Goal: Transaction & Acquisition: Purchase product/service

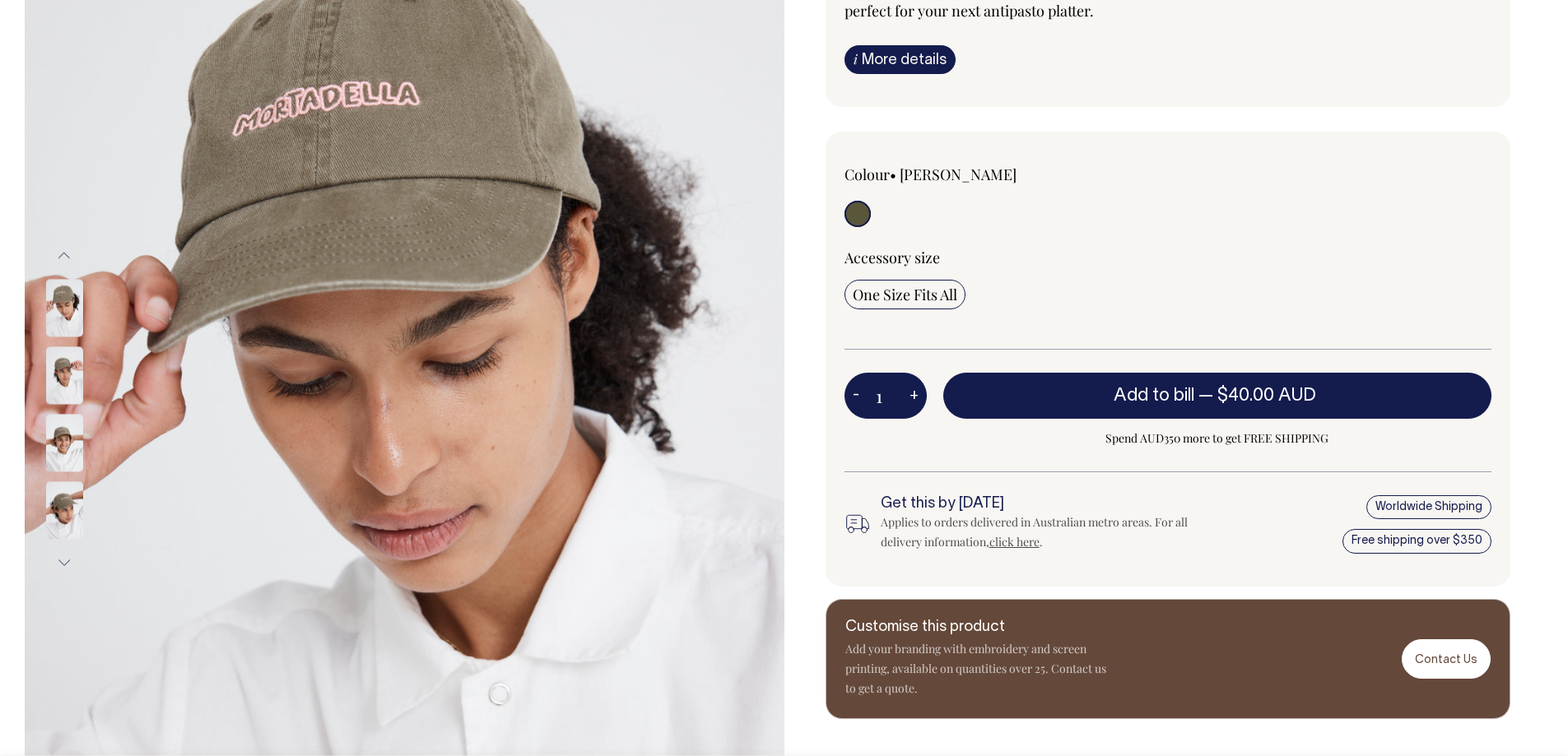
scroll to position [246, 0]
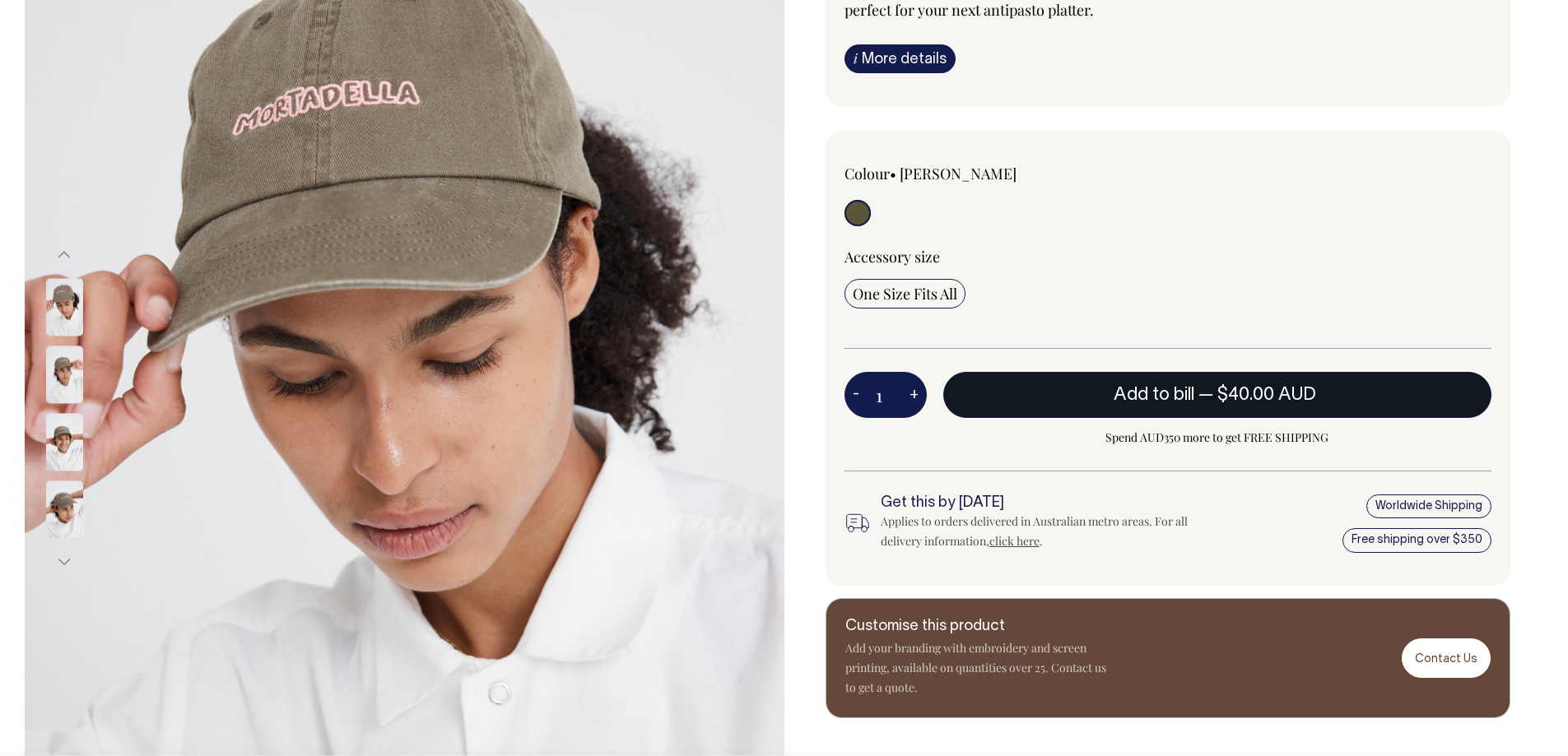
click at [1240, 394] on span "$40.00 AUD" at bounding box center [1267, 395] width 99 height 17
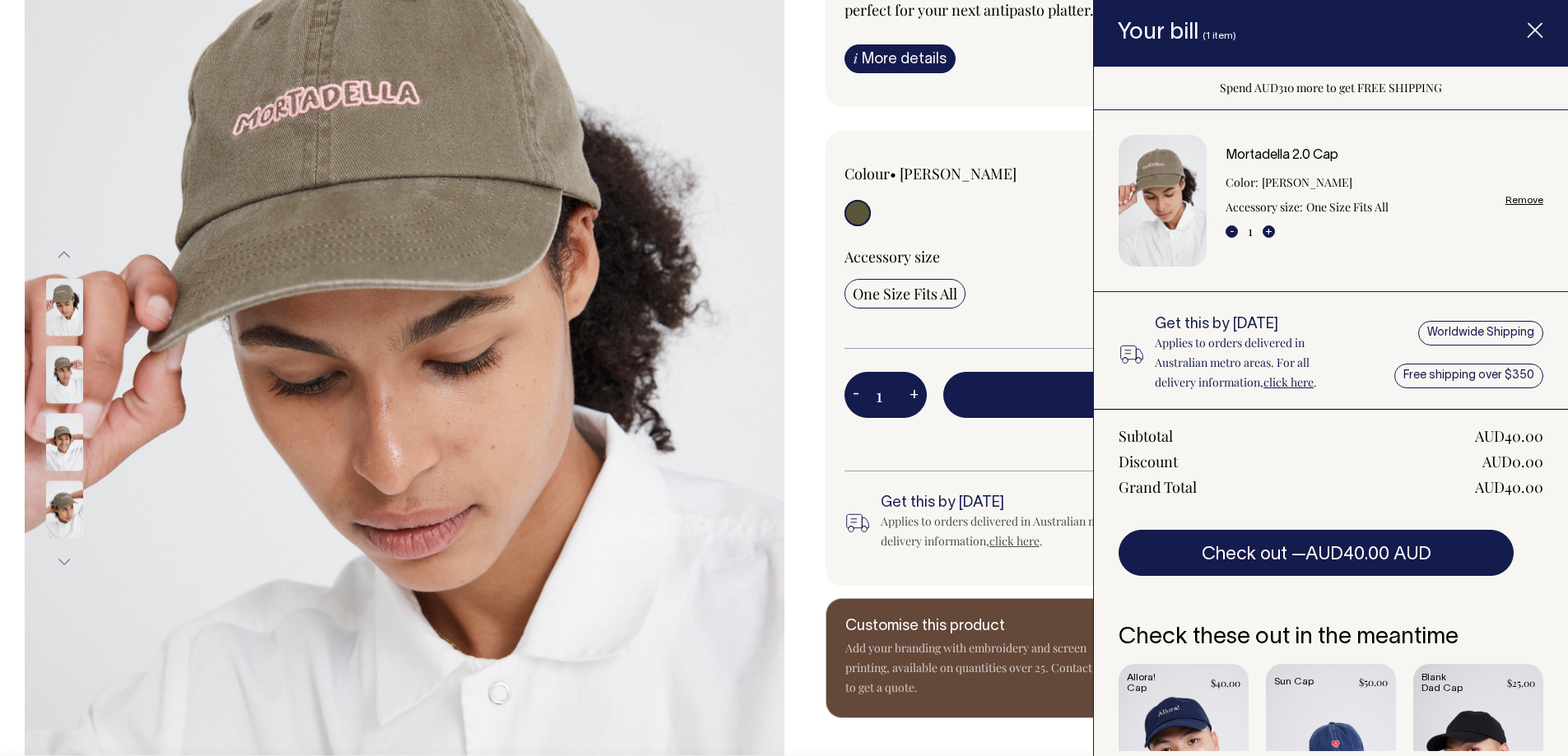
click at [960, 573] on div "Colour • Moss 1 - +" at bounding box center [1168, 358] width 685 height 455
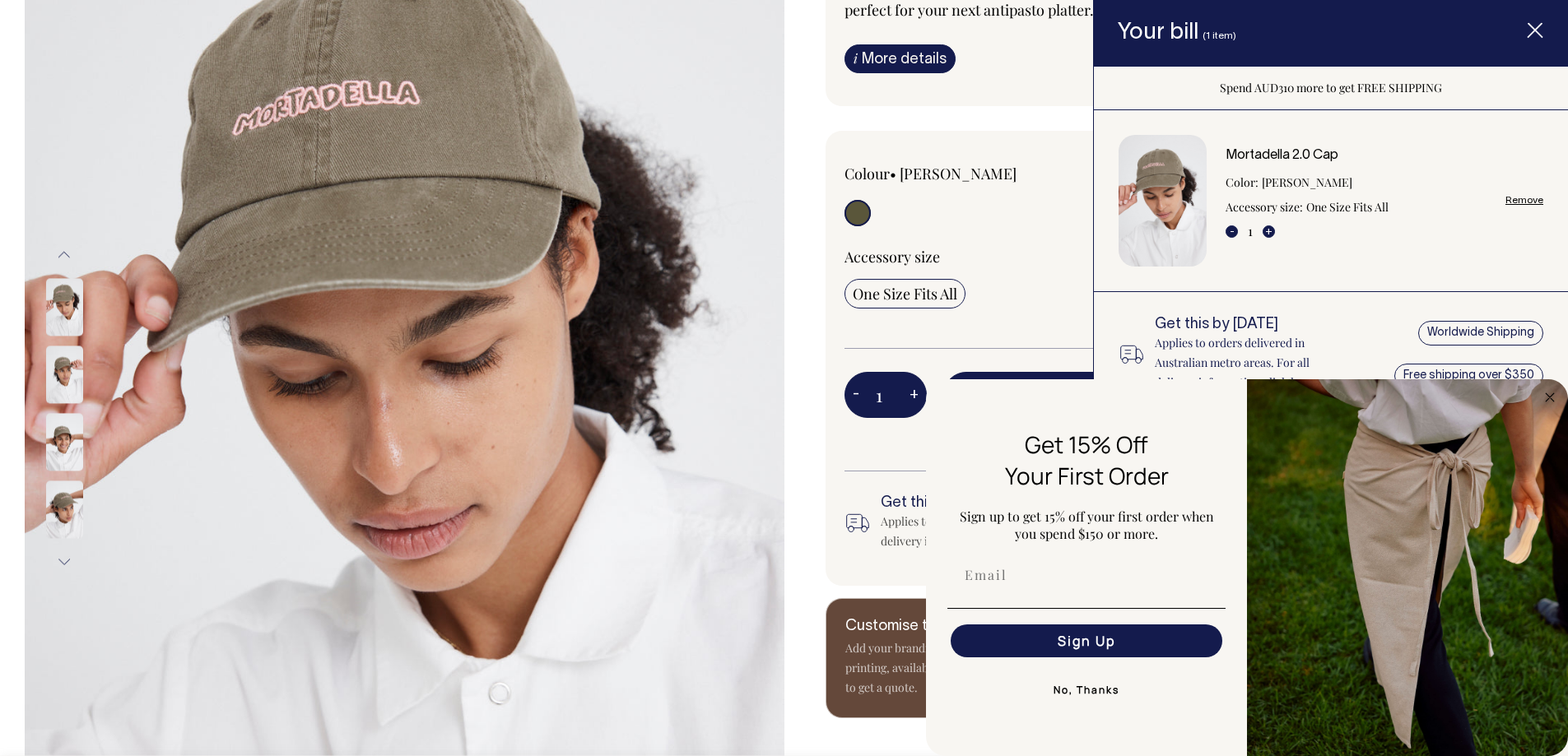
click at [1530, 23] on icon "Item added to your cart" at bounding box center [1535, 32] width 17 height 17
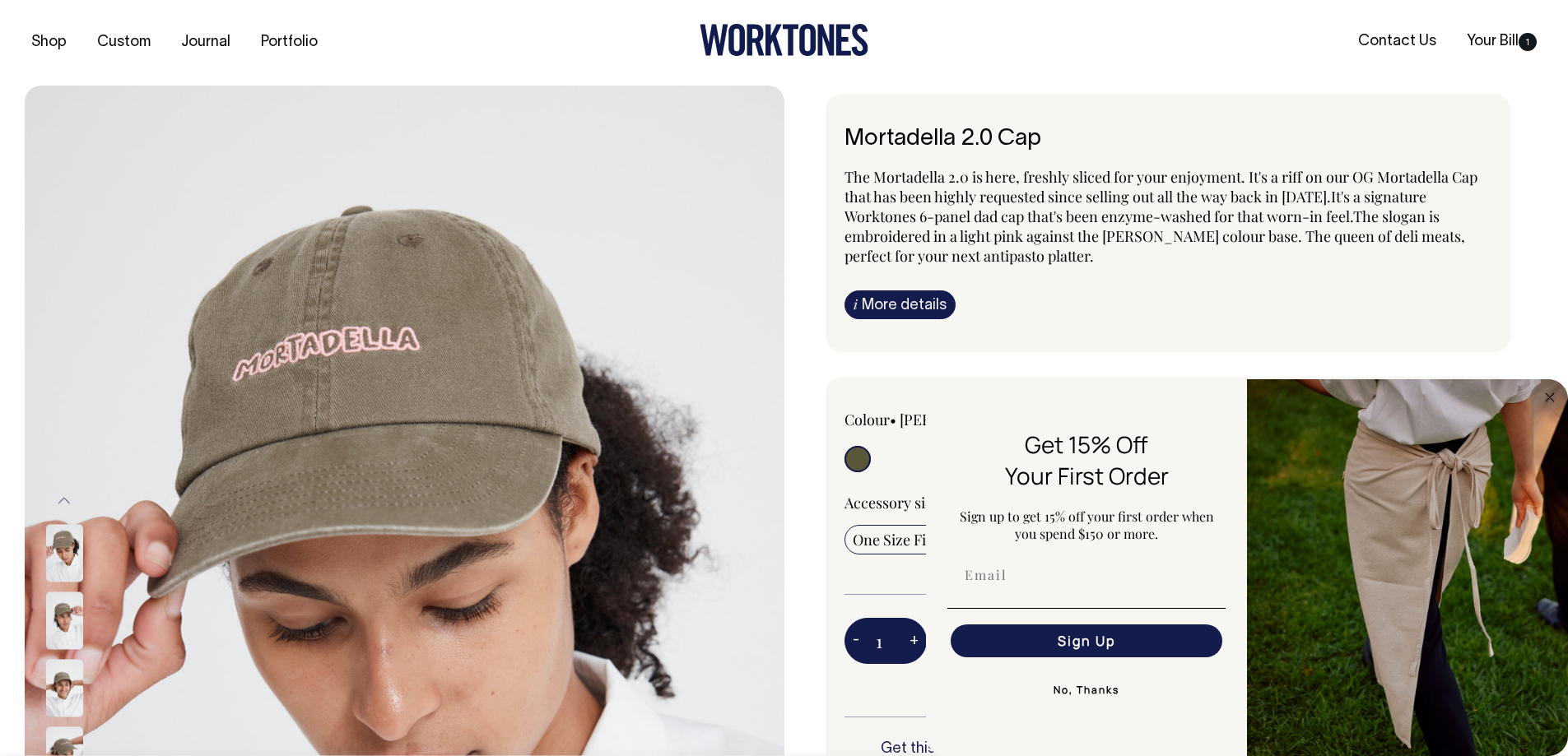
scroll to position [0, 0]
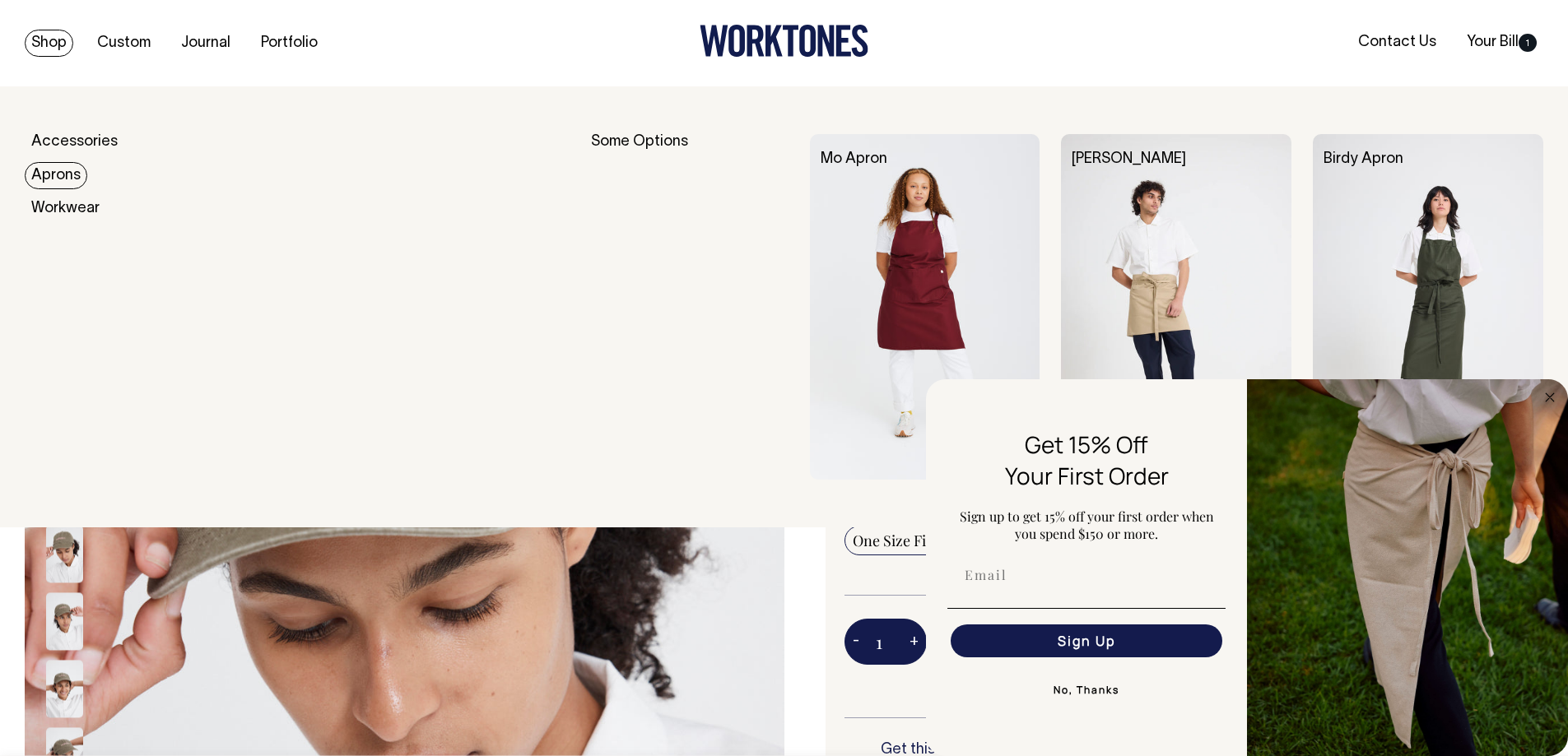
click at [47, 171] on link "Aprons" at bounding box center [56, 175] width 63 height 28
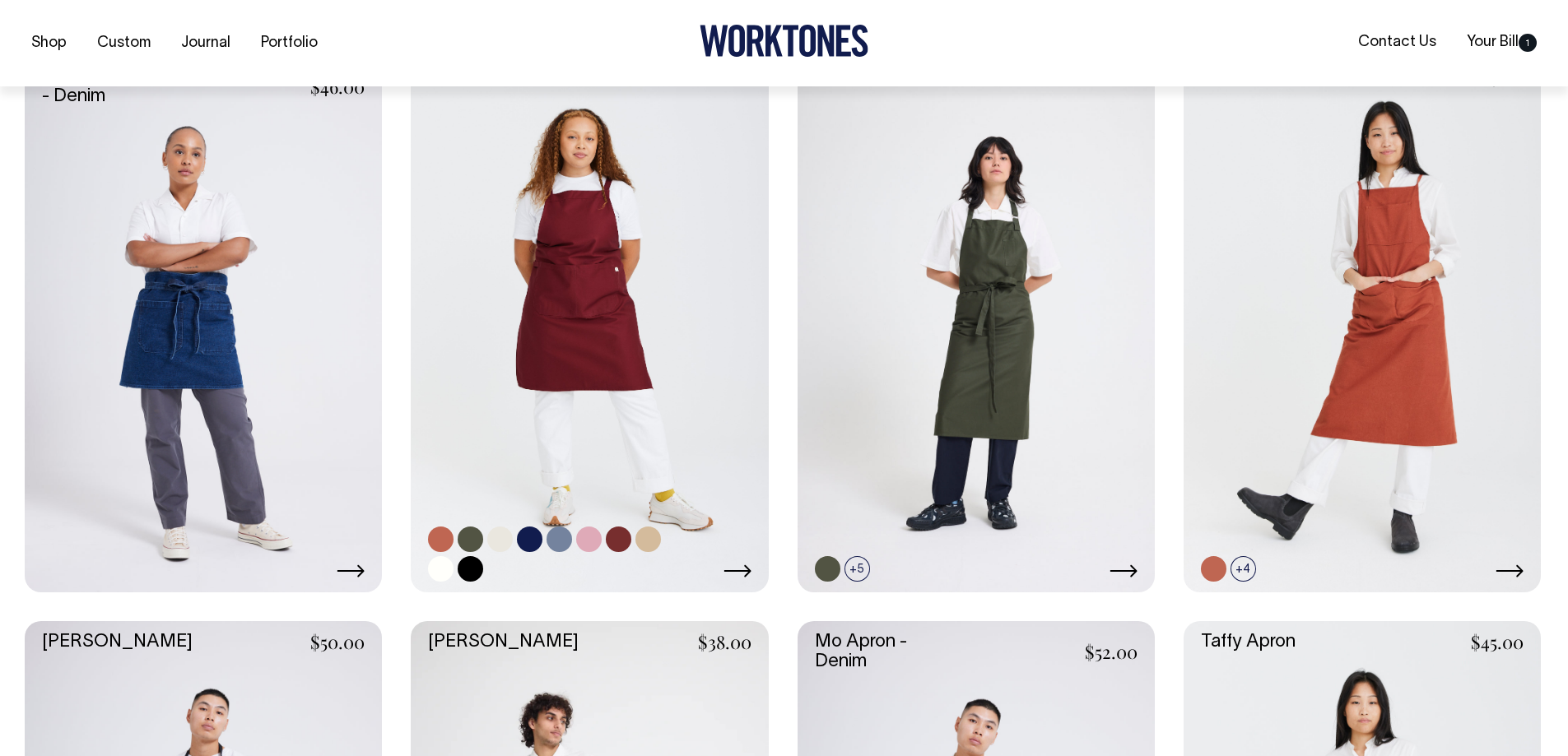
scroll to position [740, 0]
click at [736, 571] on icon at bounding box center [737, 570] width 28 height 13
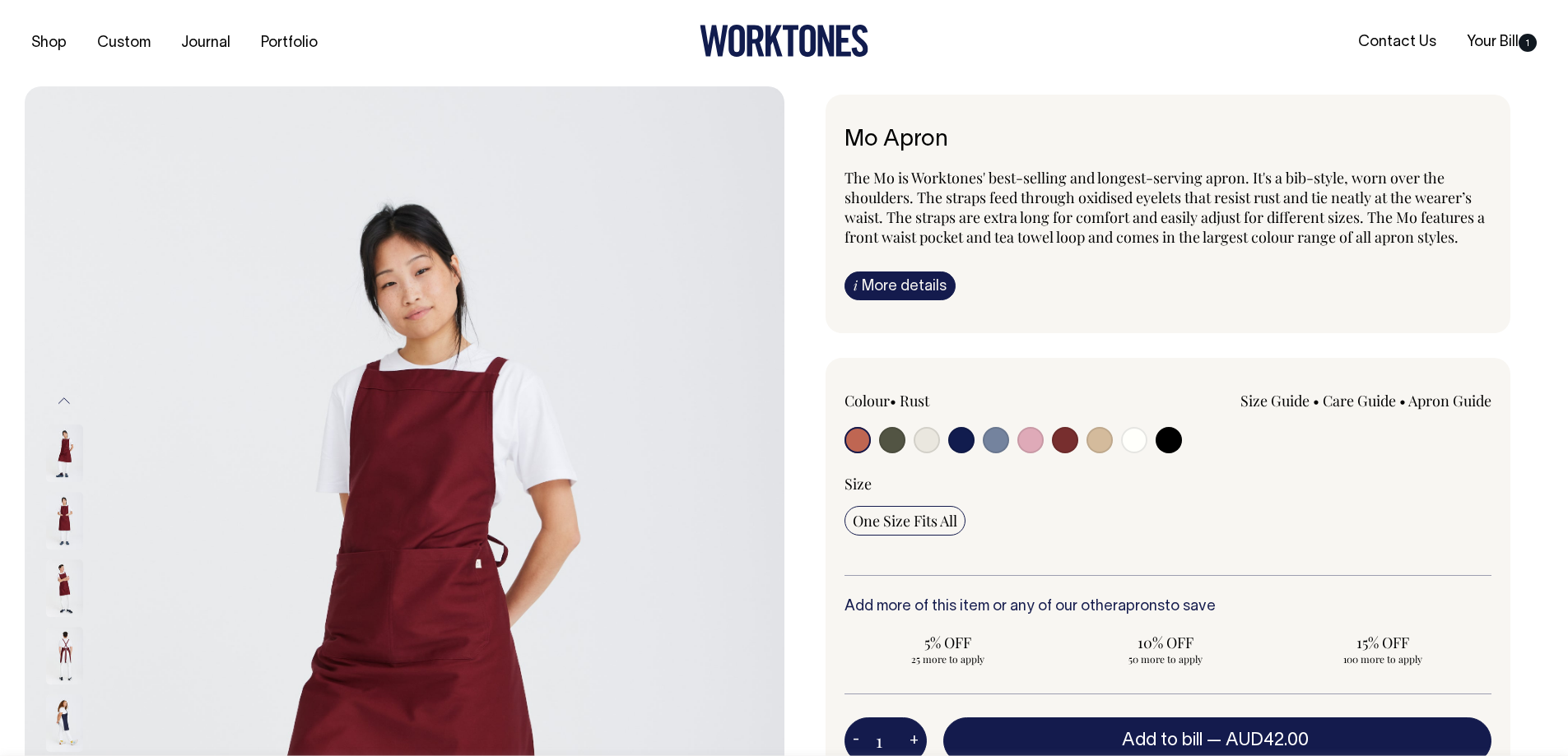
click at [60, 643] on img at bounding box center [64, 655] width 37 height 58
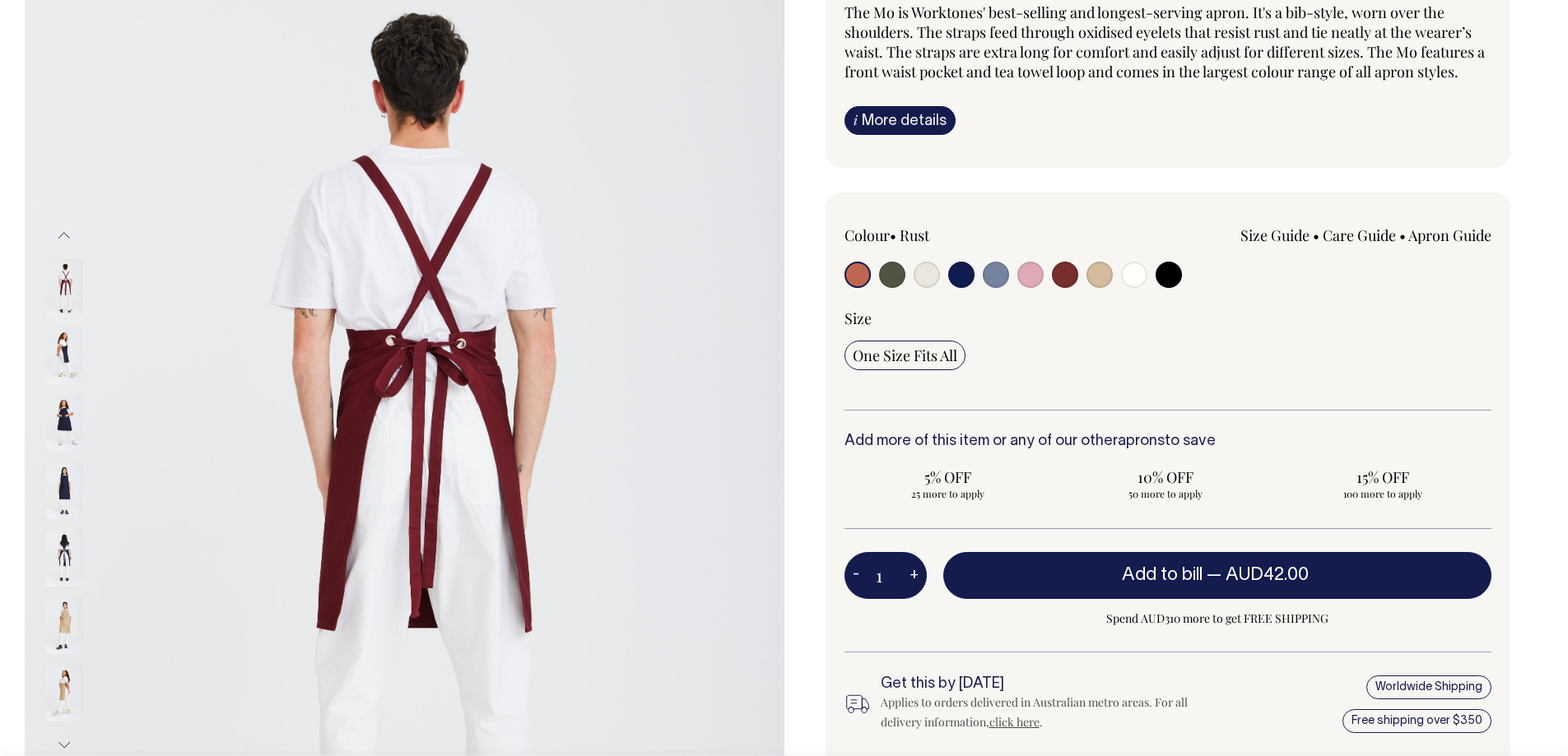
scroll to position [165, 0]
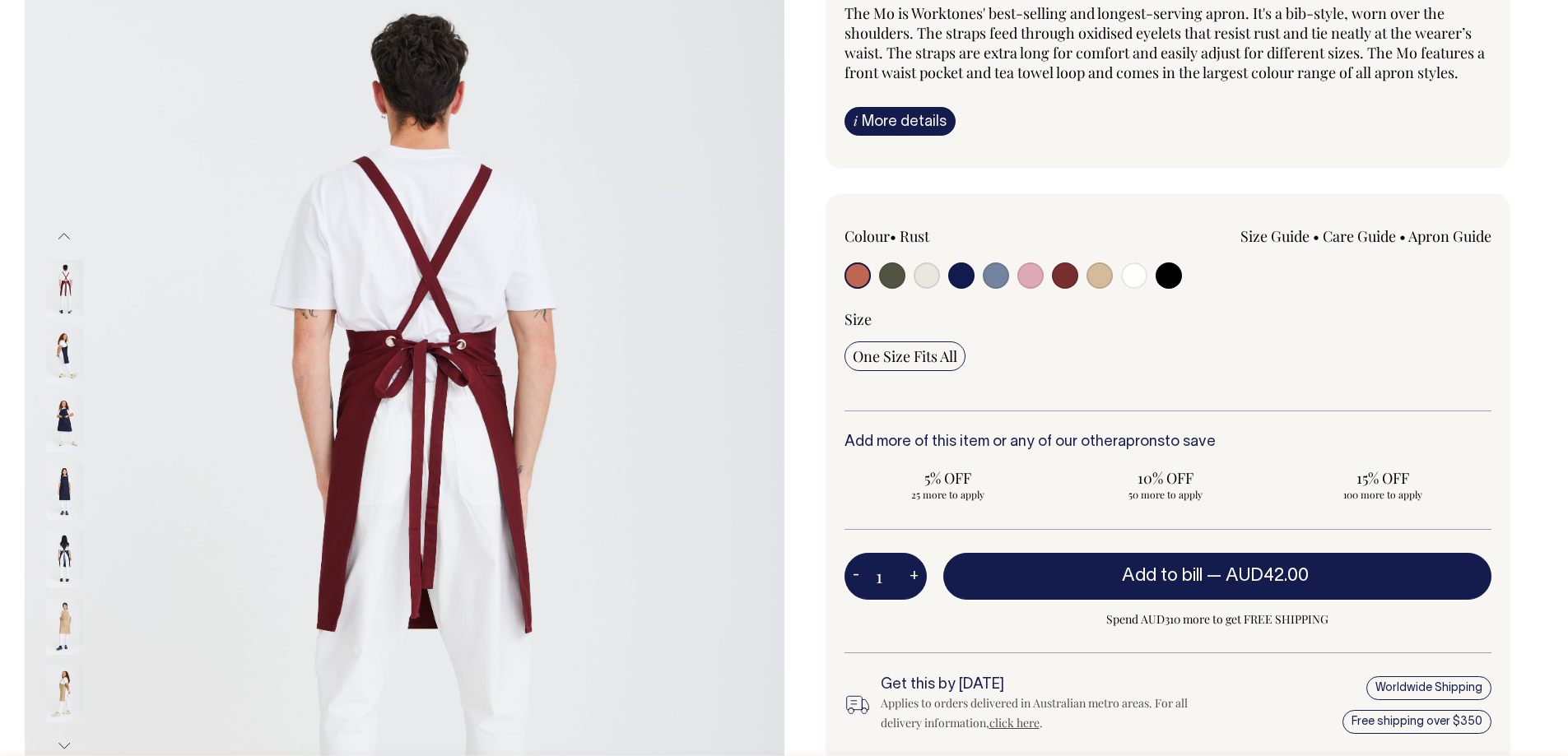
click at [969, 279] on input "radio" at bounding box center [962, 276] width 27 height 27
radio input "true"
select select "Dark Navy"
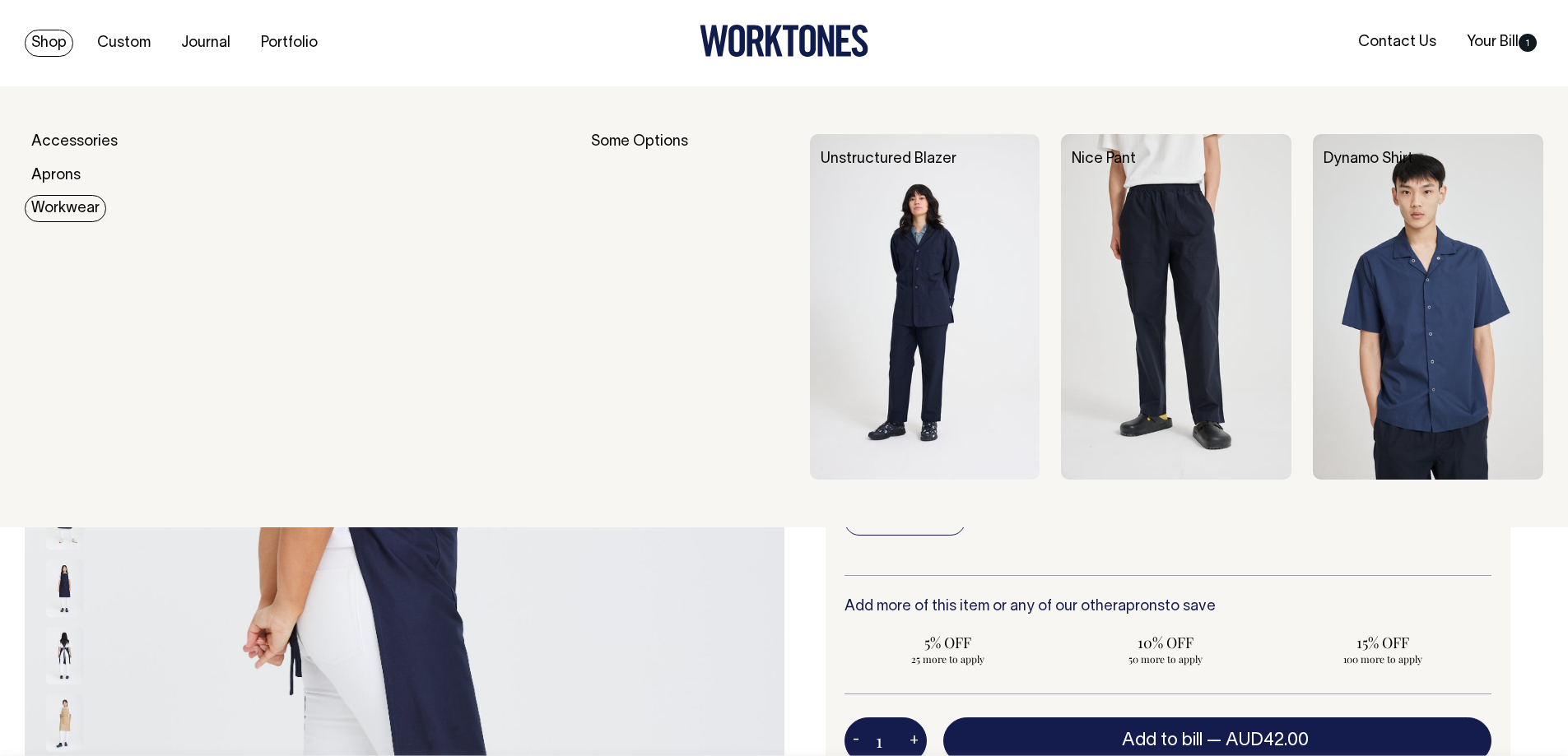
click at [62, 204] on link "Workwear" at bounding box center [66, 208] width 82 height 28
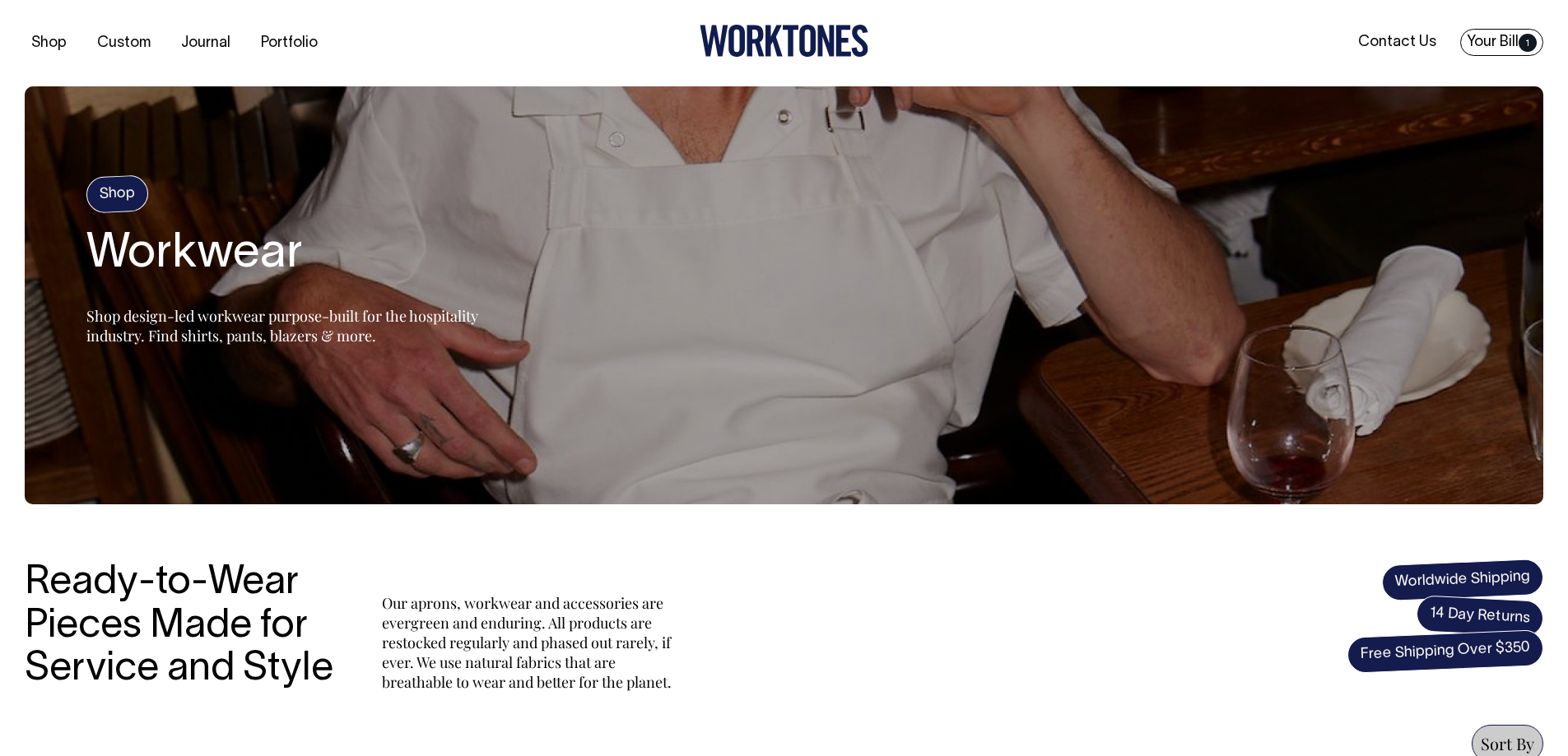
click at [1515, 33] on link "Your Bill 1" at bounding box center [1501, 42] width 83 height 28
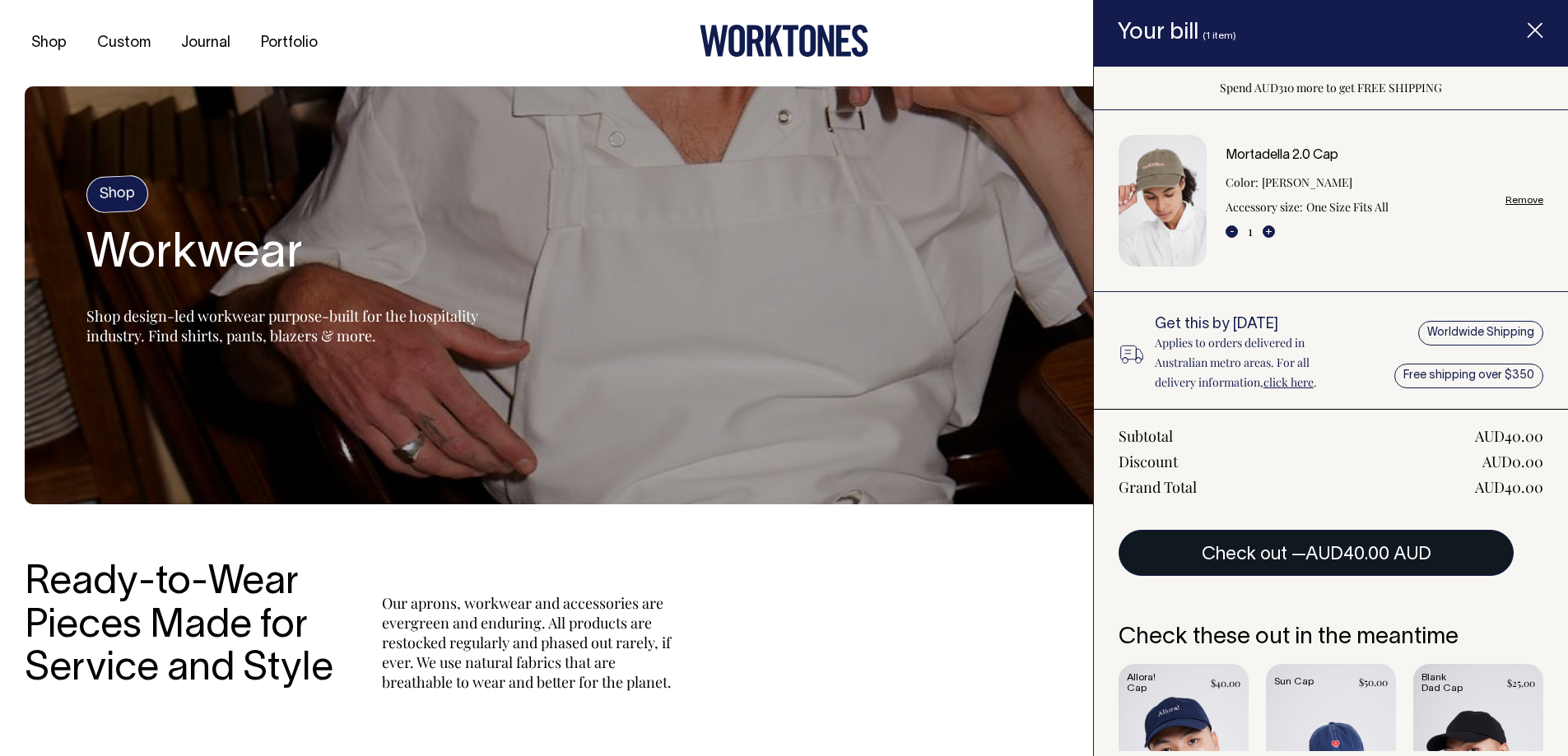
click at [1347, 553] on span "AUD40.00 AUD" at bounding box center [1368, 555] width 126 height 17
